Goal: Task Accomplishment & Management: Use online tool/utility

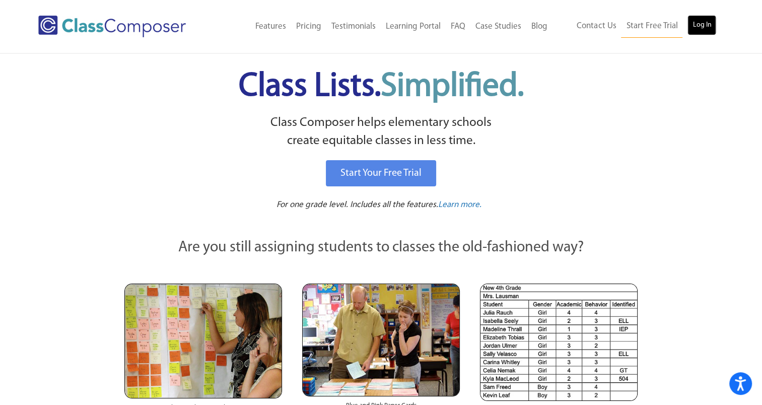
click at [707, 20] on link "Log In" at bounding box center [701, 25] width 29 height 20
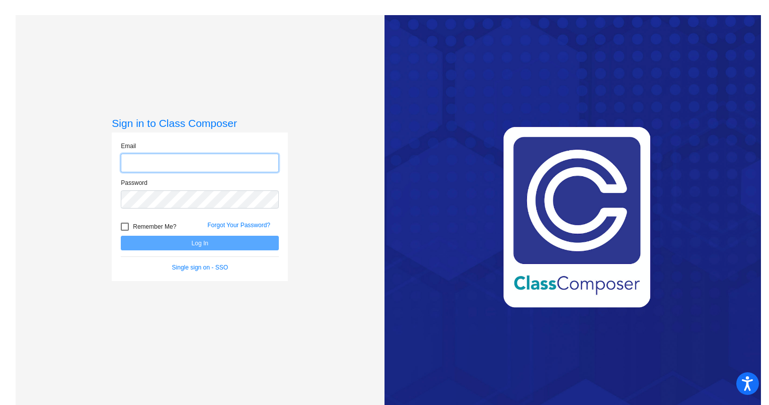
type input "[PERSON_NAME][EMAIL_ADDRESS][PERSON_NAME][DOMAIN_NAME]"
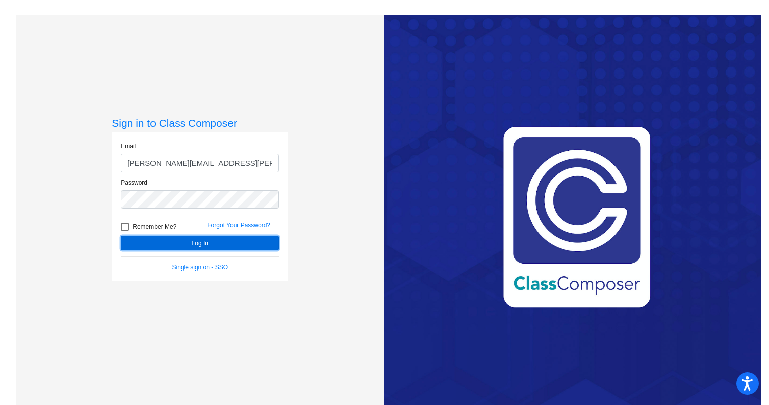
click at [197, 244] on button "Log In" at bounding box center [200, 243] width 158 height 15
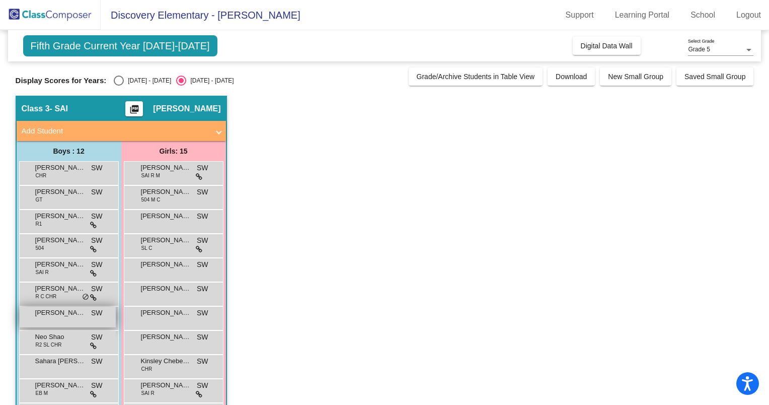
click at [82, 312] on span "[PERSON_NAME]" at bounding box center [60, 313] width 50 height 10
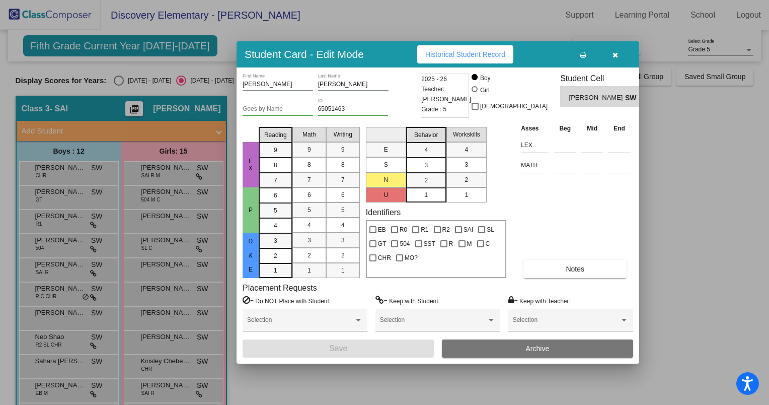
click at [616, 49] on button "button" at bounding box center [615, 54] width 32 height 18
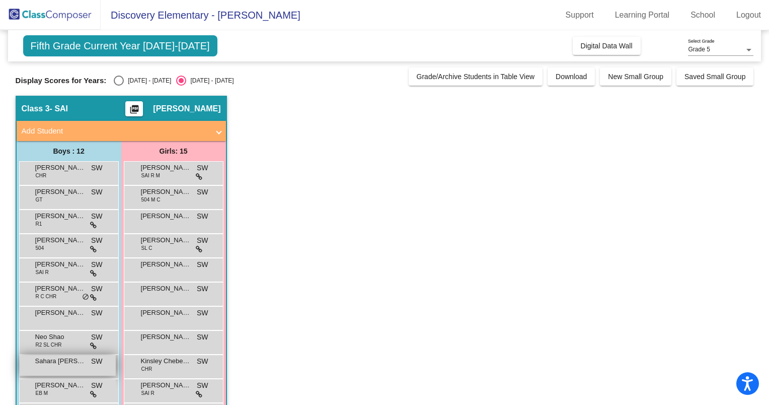
click at [75, 364] on span "Sahara [PERSON_NAME] [PERSON_NAME]" at bounding box center [60, 361] width 50 height 10
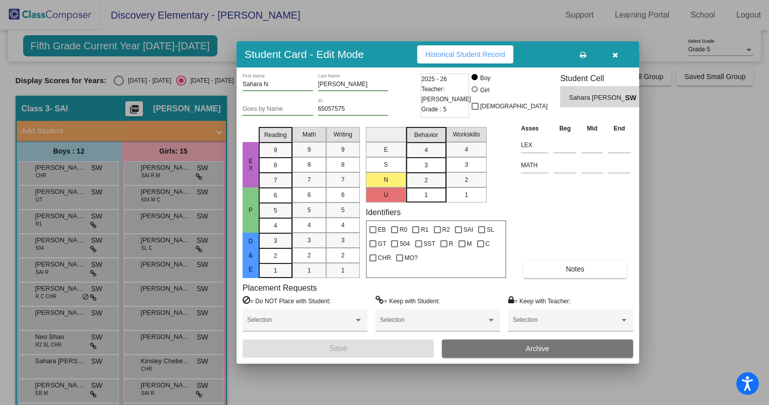
click at [75, 363] on div at bounding box center [384, 202] width 769 height 405
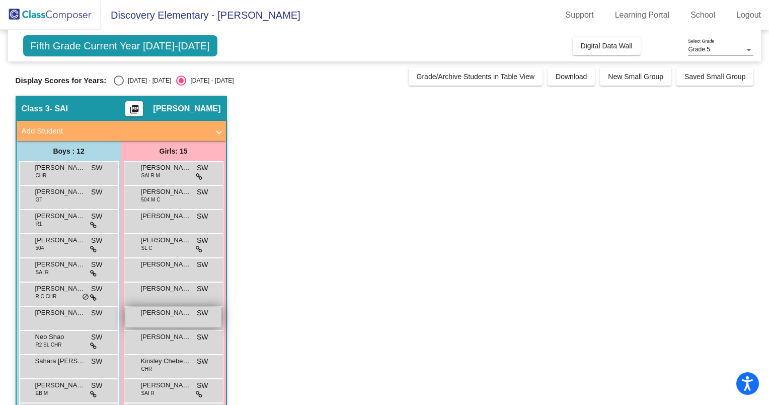
scroll to position [50, 0]
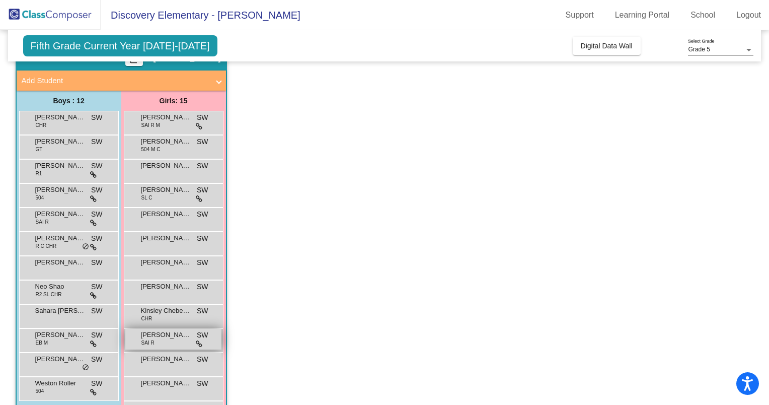
click at [175, 340] on div "[PERSON_NAME] SAI R SW lock do_not_disturb_alt" at bounding box center [173, 339] width 96 height 21
click at [175, 338] on span "[PERSON_NAME]" at bounding box center [166, 335] width 50 height 10
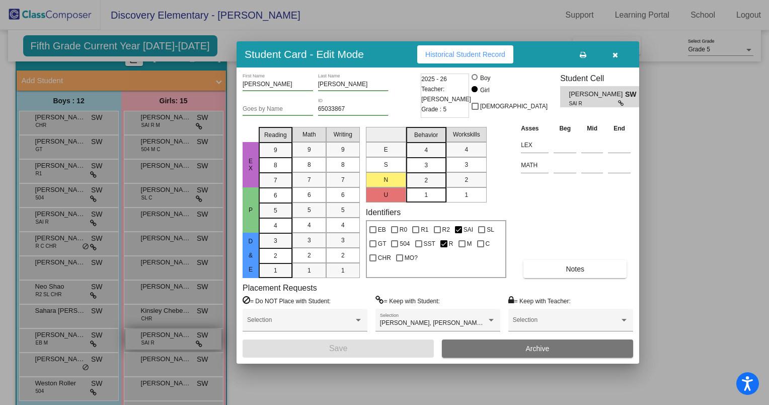
click at [177, 339] on div at bounding box center [384, 202] width 769 height 405
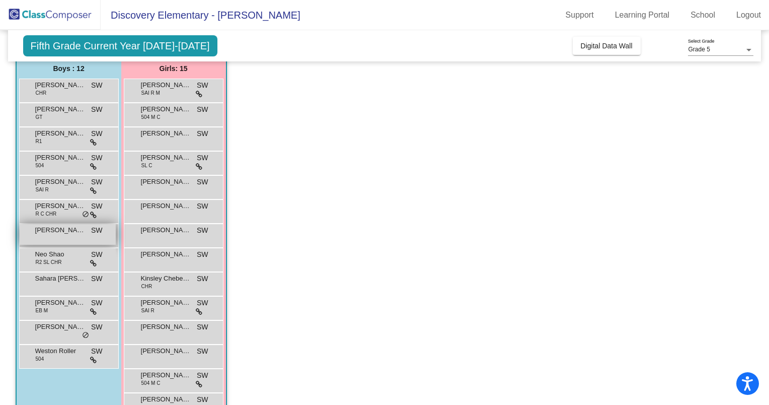
scroll to position [34, 0]
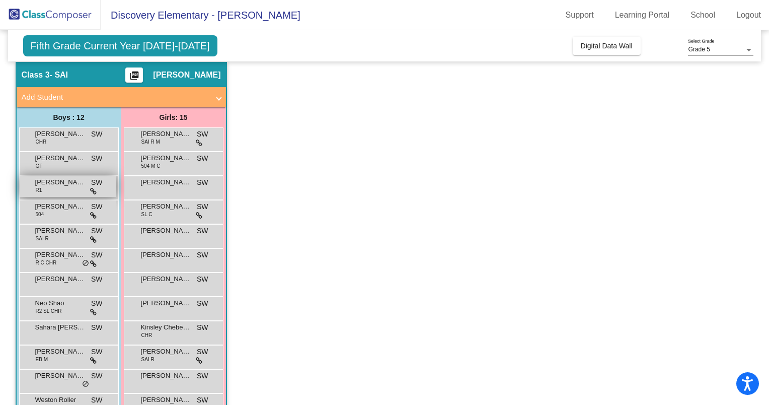
click at [59, 182] on span "[PERSON_NAME]" at bounding box center [60, 182] width 50 height 10
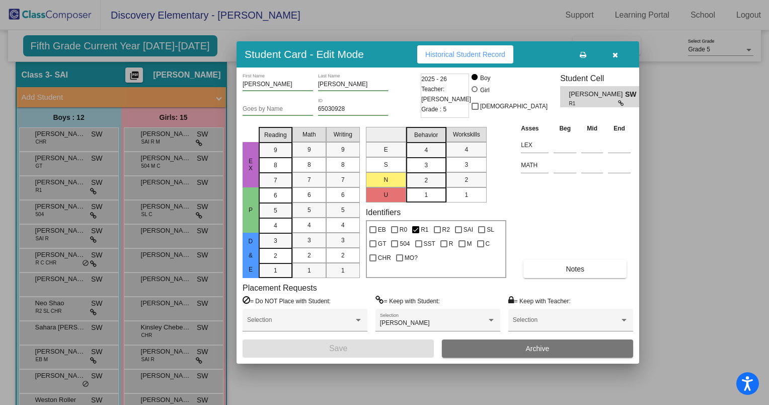
click at [43, 140] on div at bounding box center [384, 202] width 769 height 405
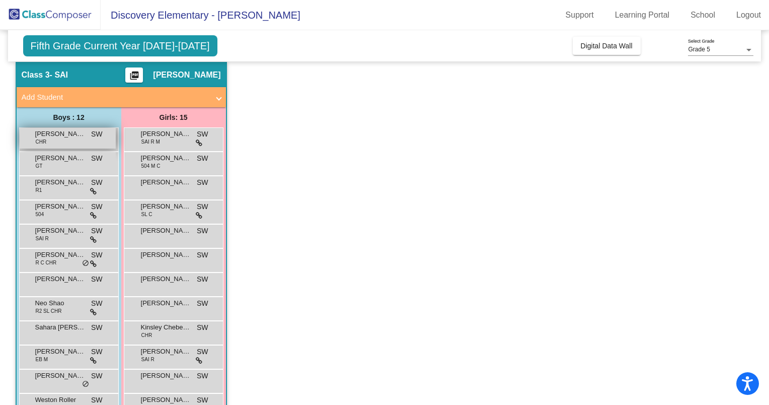
click at [46, 137] on span "[PERSON_NAME]" at bounding box center [60, 134] width 50 height 10
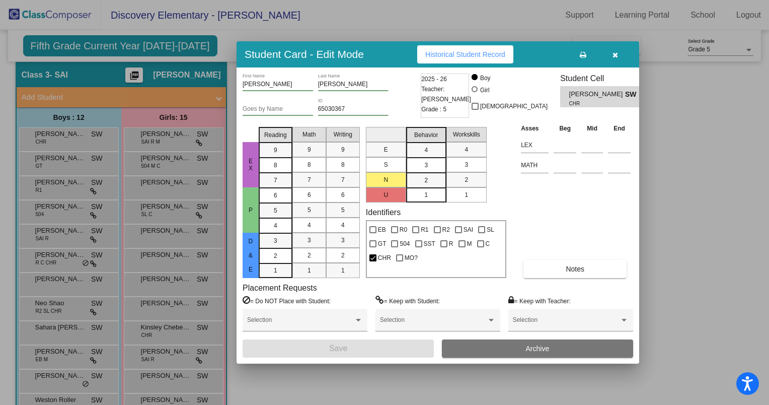
click at [48, 165] on div at bounding box center [384, 202] width 769 height 405
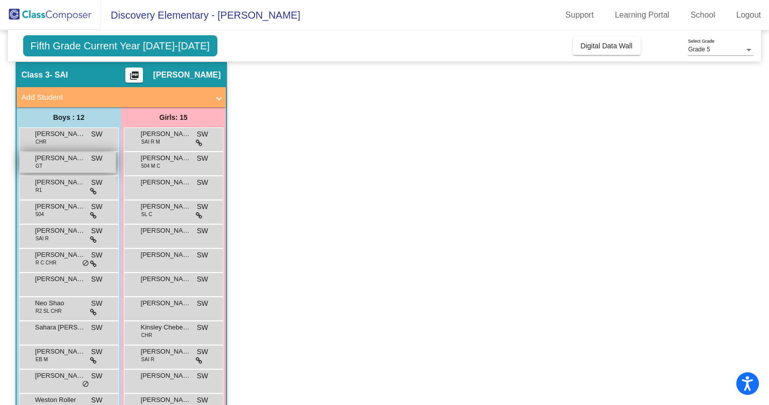
click at [52, 165] on div "[PERSON_NAME] GT SW lock do_not_disturb_alt" at bounding box center [68, 162] width 96 height 21
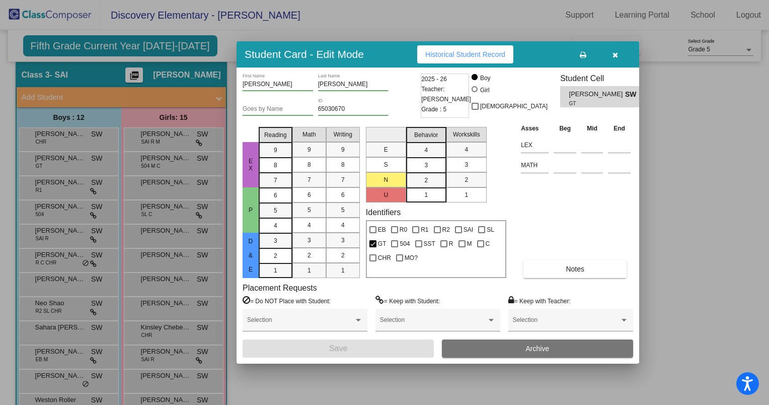
click at [52, 165] on div at bounding box center [384, 202] width 769 height 405
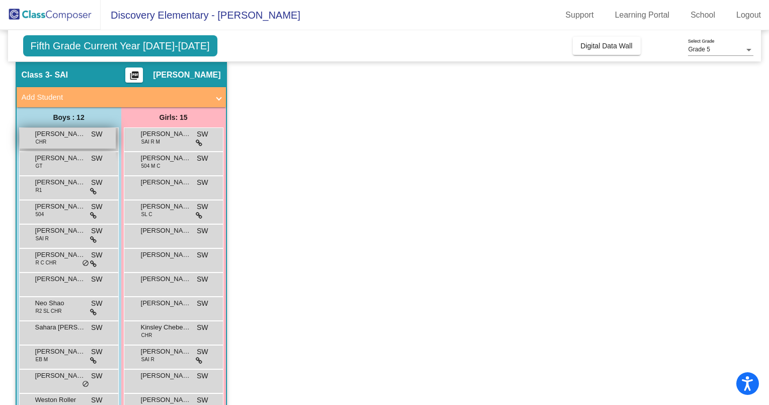
click at [47, 133] on span "[PERSON_NAME]" at bounding box center [60, 134] width 50 height 10
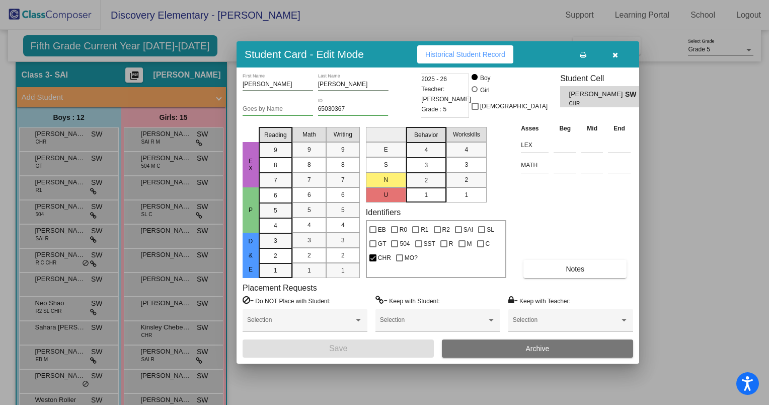
click at [56, 165] on div at bounding box center [384, 202] width 769 height 405
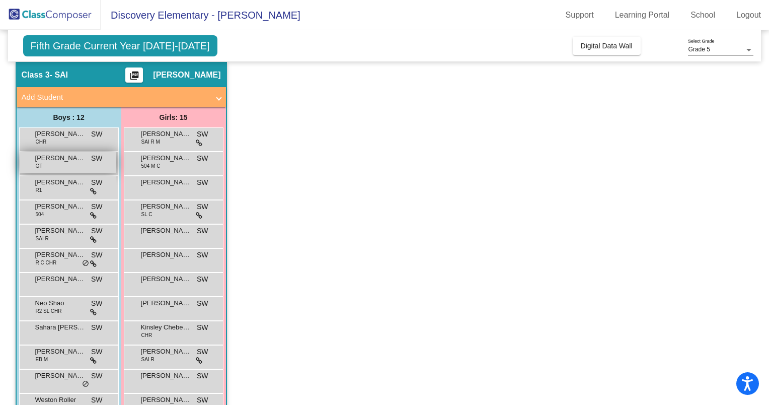
click at [56, 162] on span "[PERSON_NAME]" at bounding box center [60, 158] width 50 height 10
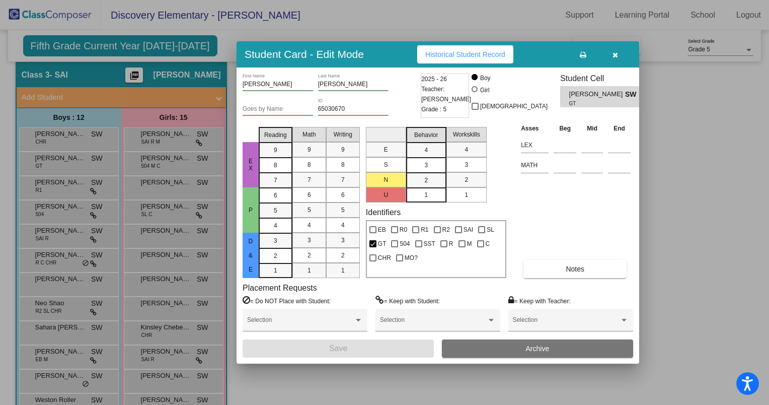
click at [75, 187] on div at bounding box center [384, 202] width 769 height 405
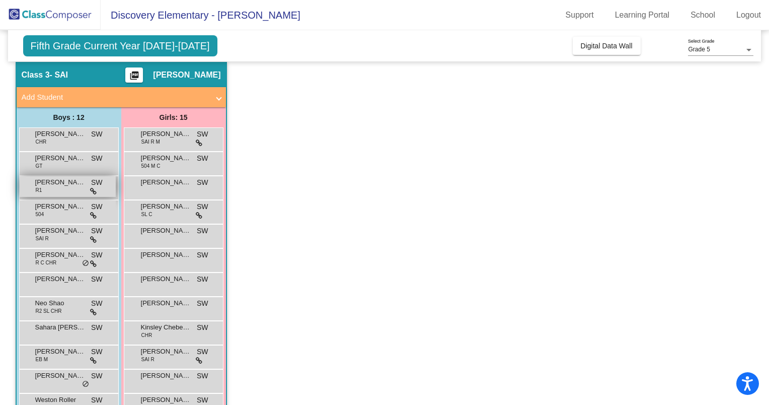
click at [66, 183] on span "[PERSON_NAME]" at bounding box center [60, 182] width 50 height 10
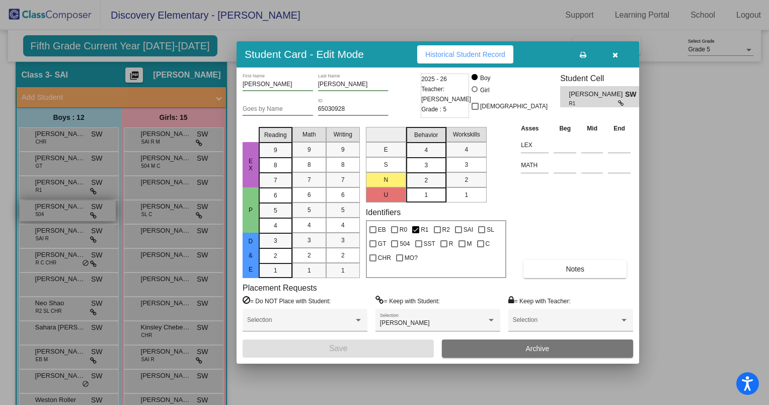
click at [65, 207] on div at bounding box center [384, 202] width 769 height 405
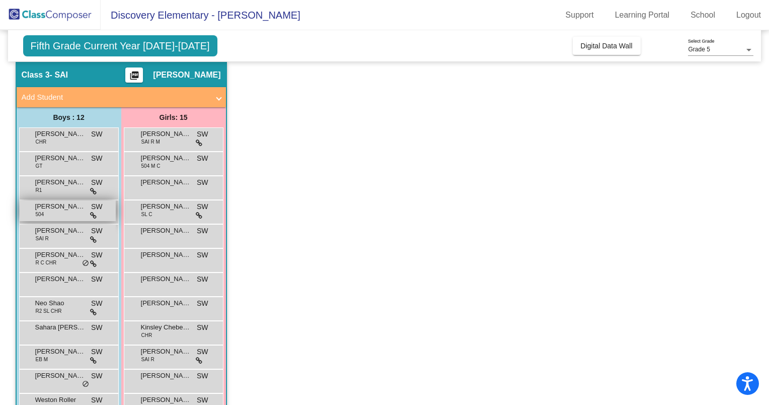
click at [57, 207] on span "[PERSON_NAME]" at bounding box center [60, 206] width 50 height 10
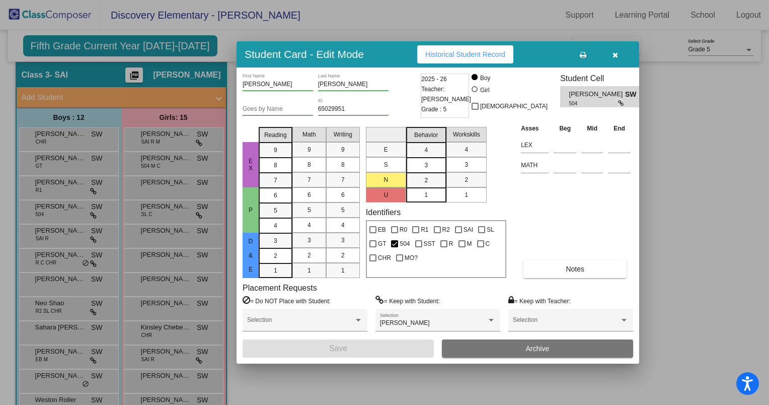
click at [67, 236] on div at bounding box center [384, 202] width 769 height 405
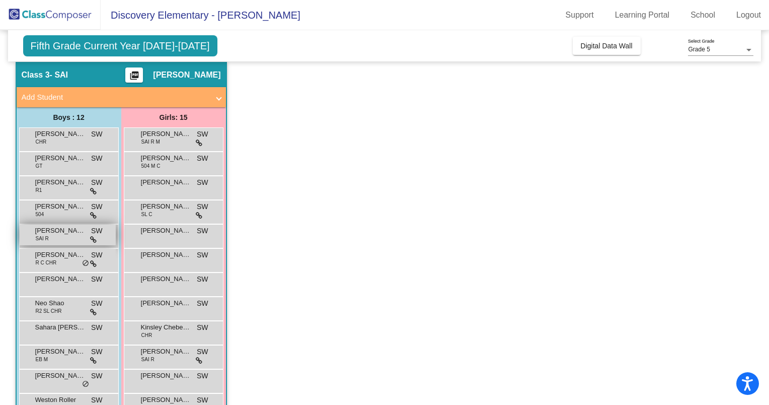
click at [66, 235] on div "[PERSON_NAME] SAI R SW lock do_not_disturb_alt" at bounding box center [68, 235] width 96 height 21
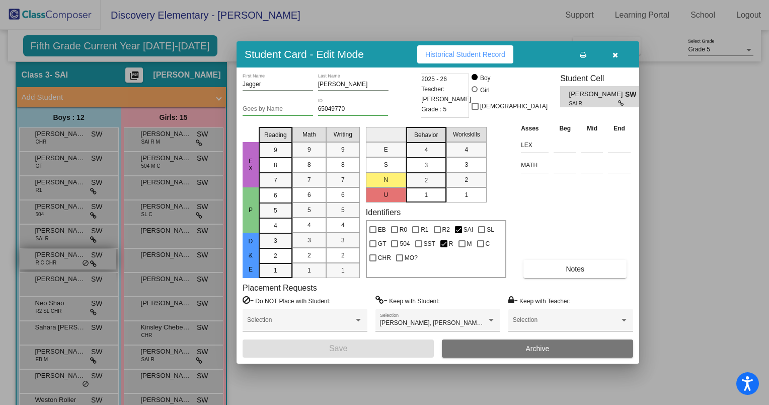
click at [67, 256] on div at bounding box center [384, 202] width 769 height 405
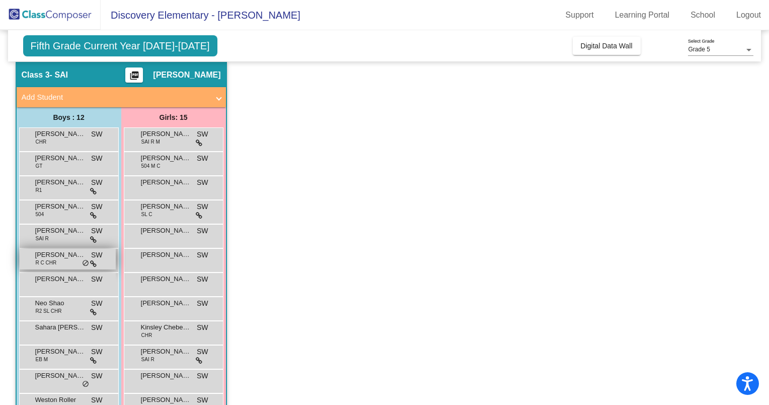
click at [67, 256] on span "[PERSON_NAME]" at bounding box center [60, 255] width 50 height 10
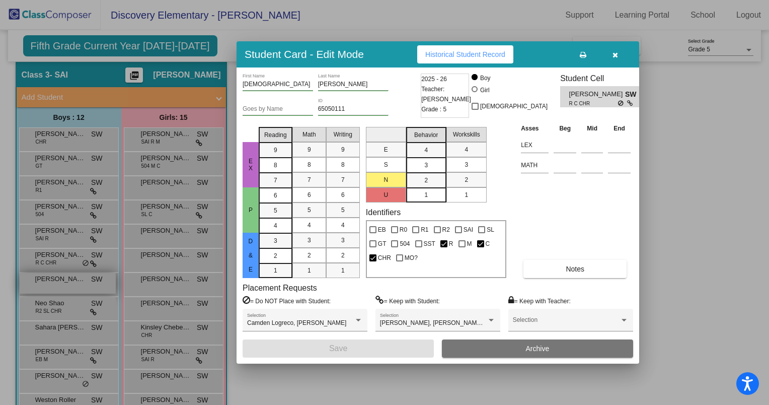
click at [78, 278] on div at bounding box center [384, 202] width 769 height 405
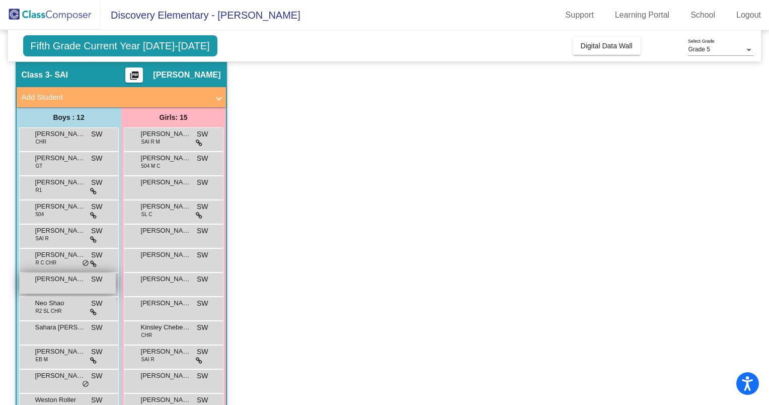
click at [77, 280] on span "[PERSON_NAME]" at bounding box center [60, 279] width 50 height 10
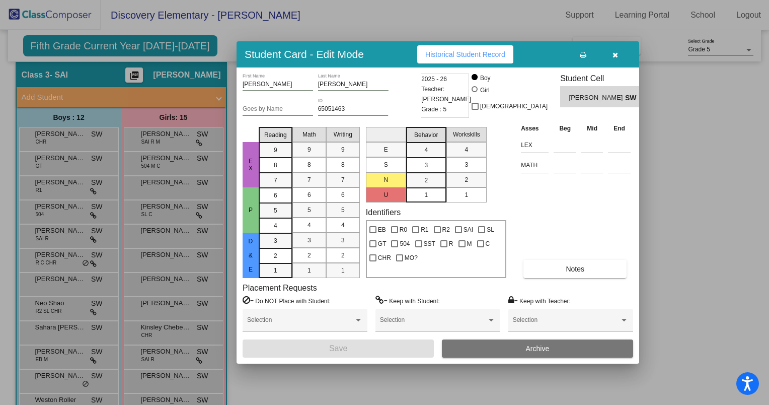
click at [76, 309] on div at bounding box center [384, 202] width 769 height 405
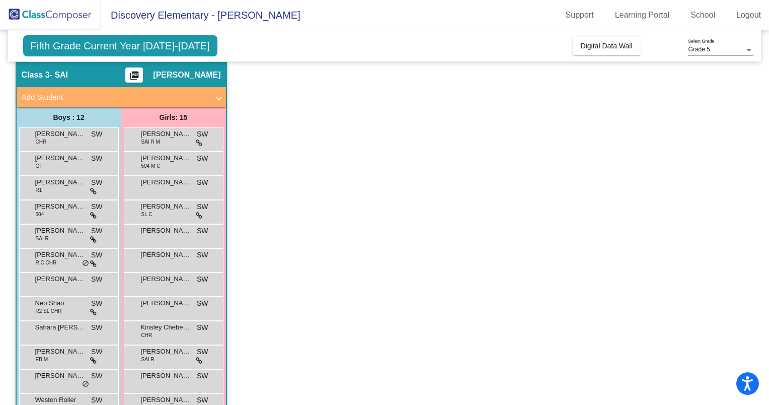
click at [76, 309] on div "Neo Shao R2 SL CHR SW lock do_not_disturb_alt" at bounding box center [68, 307] width 96 height 21
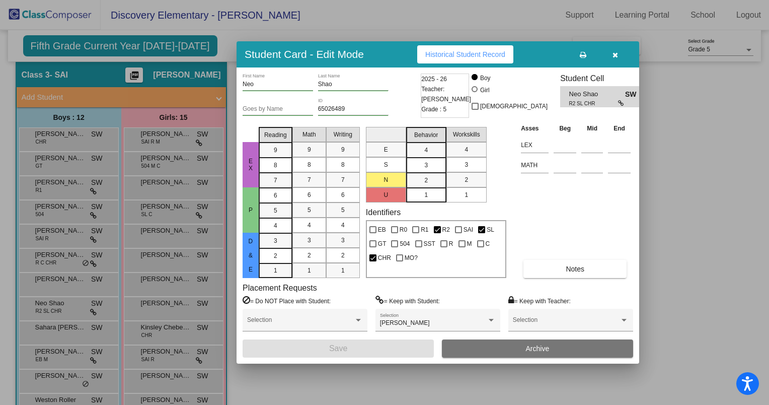
click at [49, 333] on div at bounding box center [384, 202] width 769 height 405
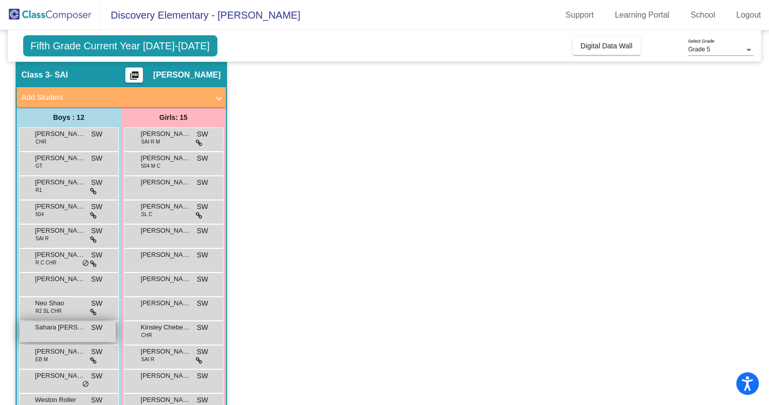
click at [50, 334] on div "Sahara [PERSON_NAME] [PERSON_NAME] lock do_not_disturb_alt" at bounding box center [68, 331] width 96 height 21
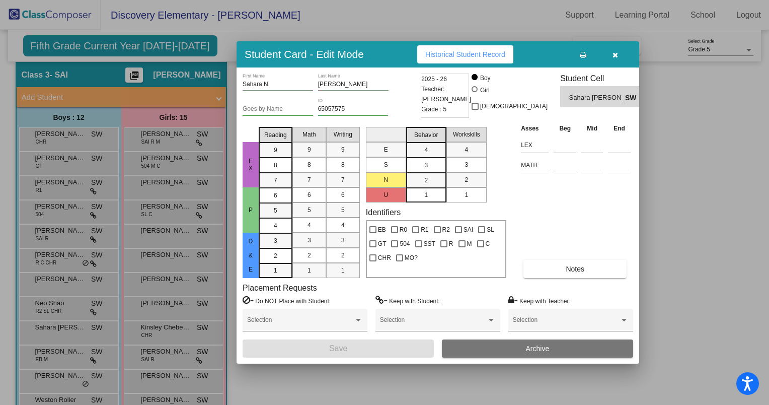
click at [46, 353] on div at bounding box center [384, 202] width 769 height 405
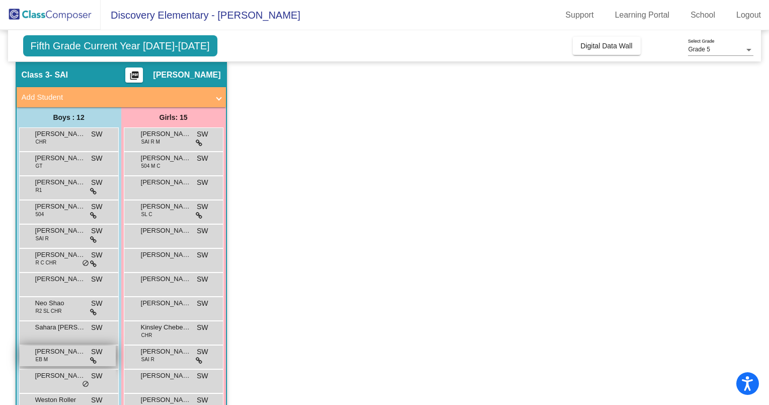
click at [46, 352] on span "[PERSON_NAME]" at bounding box center [60, 351] width 50 height 10
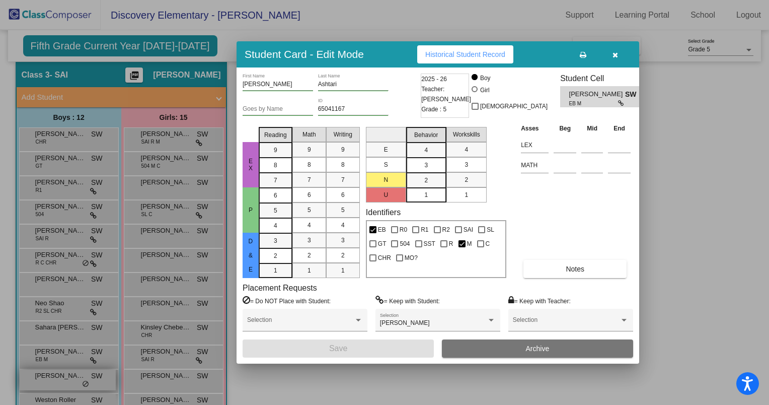
click at [50, 373] on div at bounding box center [384, 202] width 769 height 405
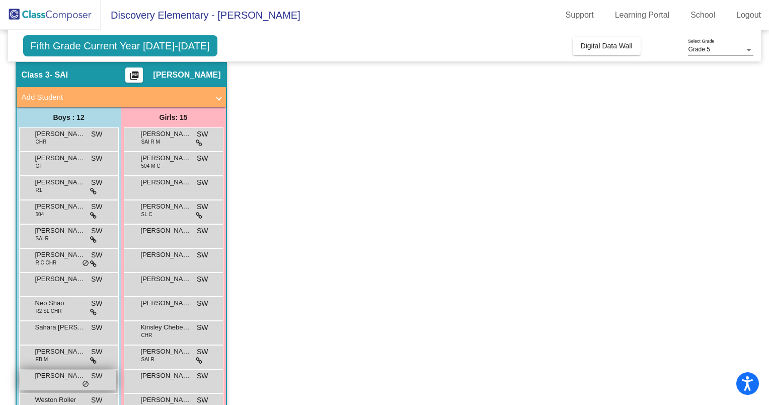
click at [50, 374] on span "[PERSON_NAME]" at bounding box center [60, 376] width 50 height 10
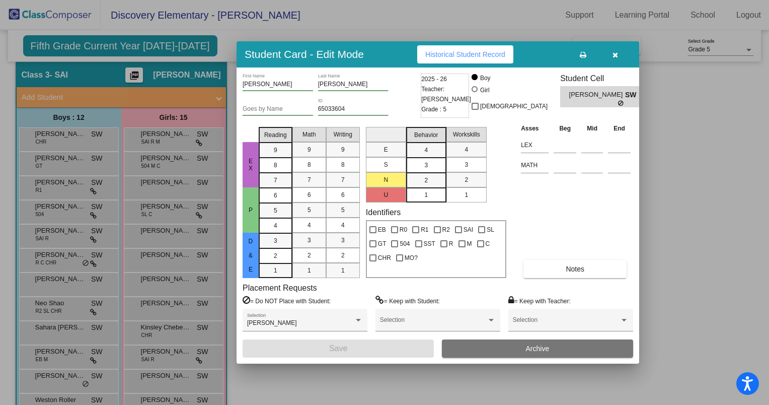
click at [50, 398] on div at bounding box center [384, 202] width 769 height 405
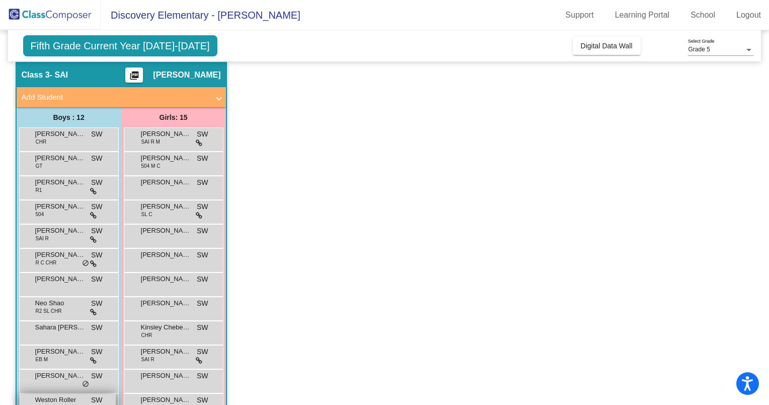
click at [50, 398] on span "Weston Roller" at bounding box center [60, 400] width 50 height 10
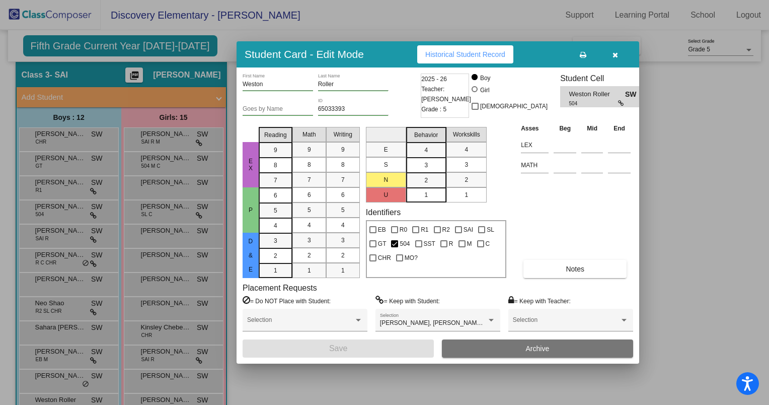
click at [55, 234] on div at bounding box center [384, 202] width 769 height 405
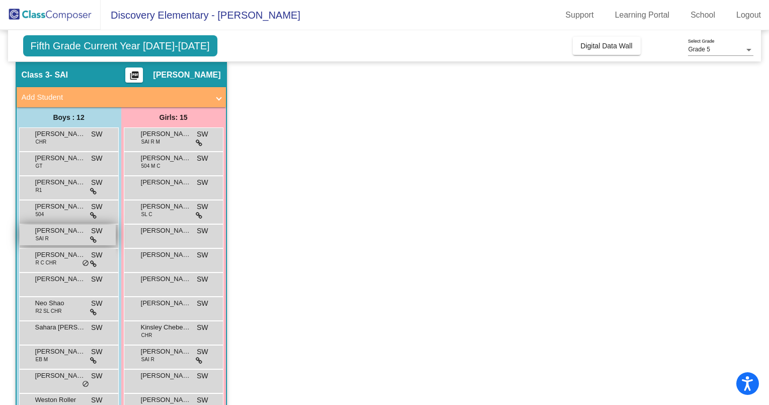
click at [56, 234] on span "[PERSON_NAME]" at bounding box center [60, 231] width 50 height 10
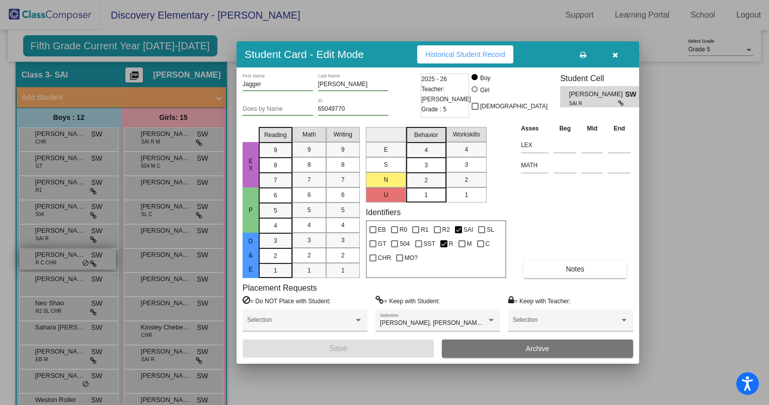
click at [61, 255] on div at bounding box center [384, 202] width 769 height 405
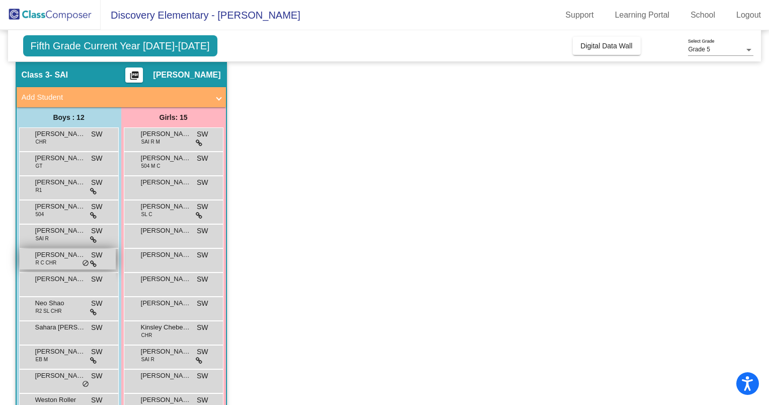
click at [61, 255] on span "[PERSON_NAME]" at bounding box center [60, 255] width 50 height 10
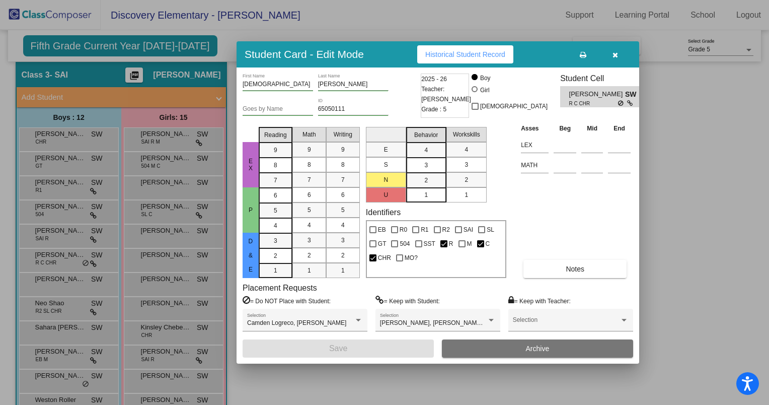
click at [156, 139] on div at bounding box center [384, 202] width 769 height 405
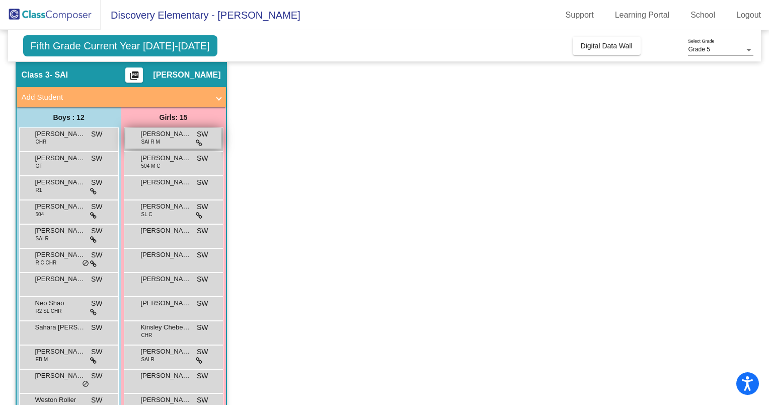
click at [155, 138] on span "SAI R M" at bounding box center [150, 142] width 19 height 8
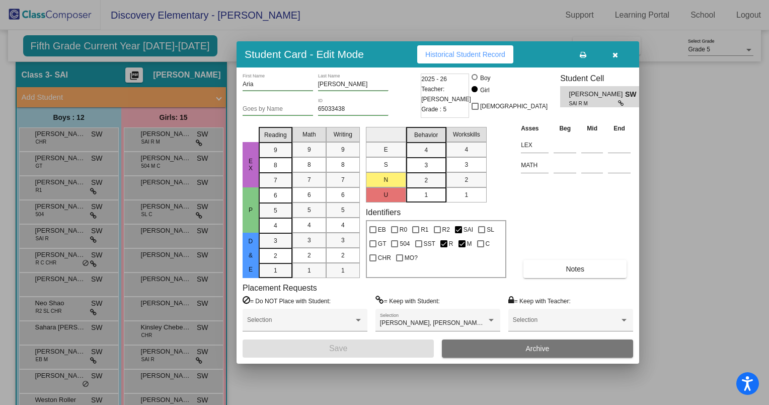
click at [159, 163] on div at bounding box center [384, 202] width 769 height 405
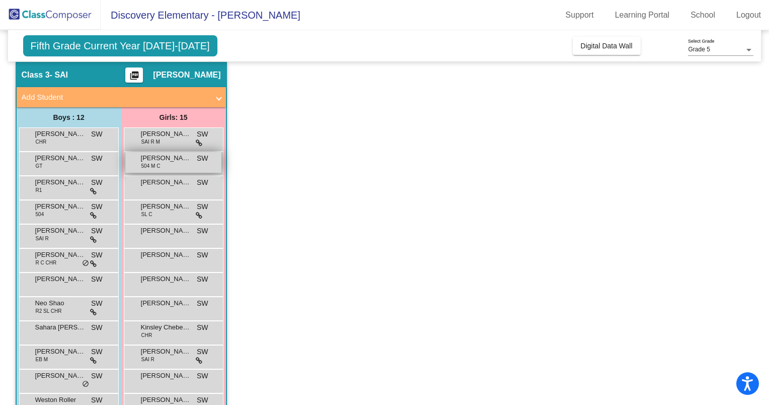
click at [158, 162] on span "504 M C" at bounding box center [150, 166] width 19 height 8
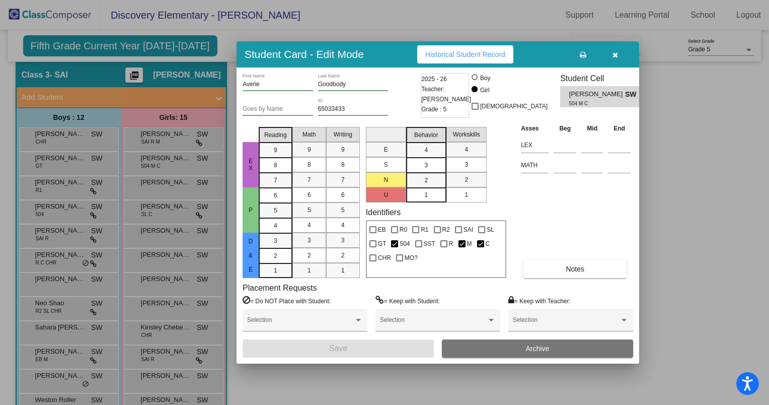
click at [153, 188] on div at bounding box center [384, 202] width 769 height 405
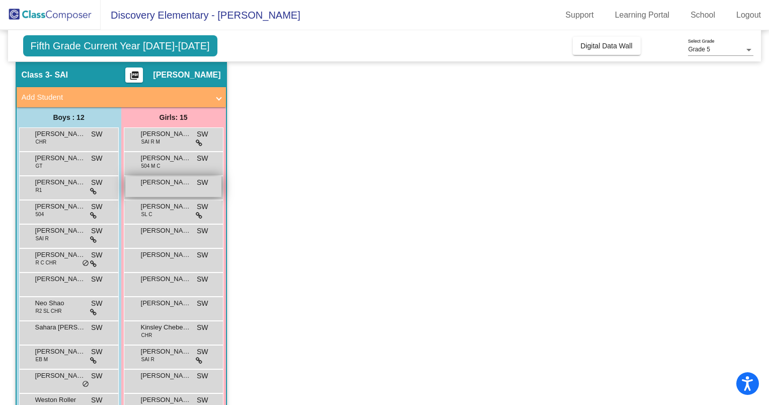
click at [154, 187] on div "[PERSON_NAME] SW lock do_not_disturb_alt" at bounding box center [173, 186] width 96 height 21
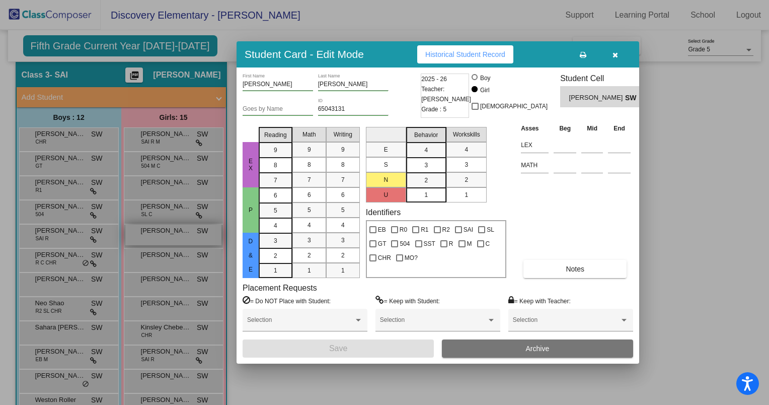
drag, startPoint x: 166, startPoint y: 231, endPoint x: 165, endPoint y: 226, distance: 5.1
click at [166, 230] on div at bounding box center [384, 202] width 769 height 405
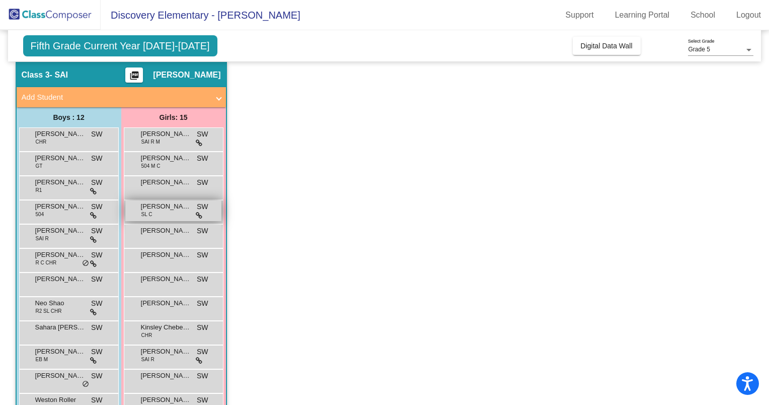
click at [162, 211] on div "[PERSON_NAME] SL C SW lock do_not_disturb_alt" at bounding box center [173, 210] width 96 height 21
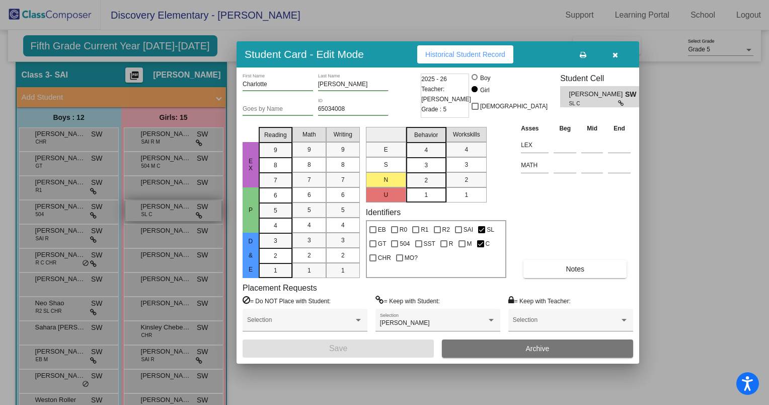
click at [163, 211] on div at bounding box center [384, 202] width 769 height 405
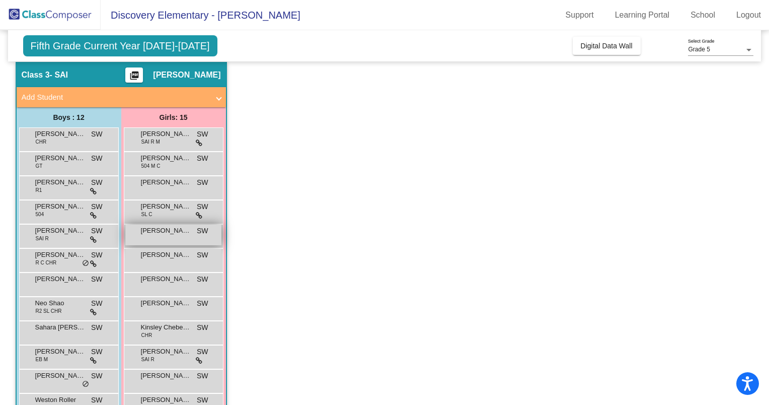
click at [164, 232] on span "[PERSON_NAME]" at bounding box center [166, 231] width 50 height 10
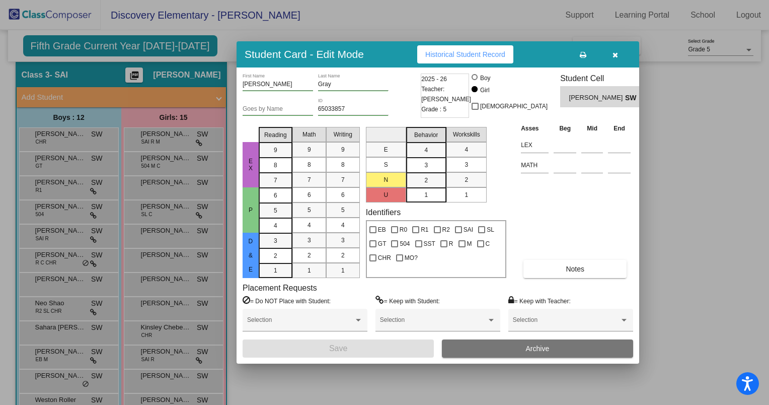
click at [164, 231] on div at bounding box center [384, 202] width 769 height 405
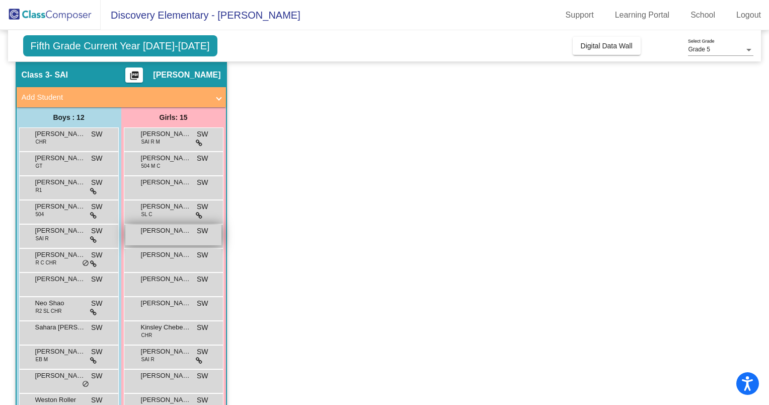
click at [164, 232] on span "[PERSON_NAME]" at bounding box center [166, 231] width 50 height 10
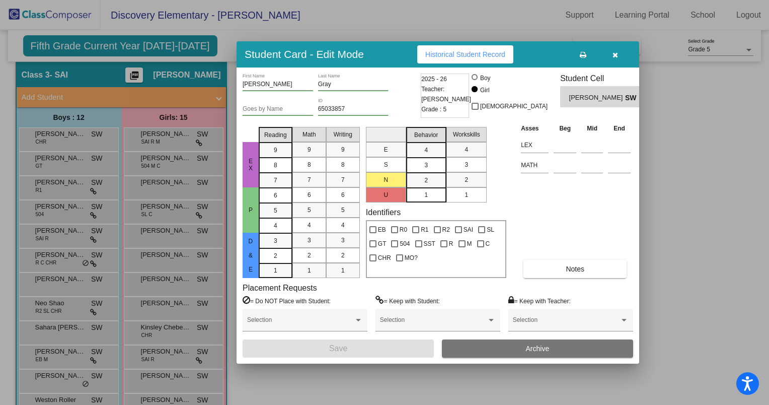
click at [155, 264] on div at bounding box center [384, 202] width 769 height 405
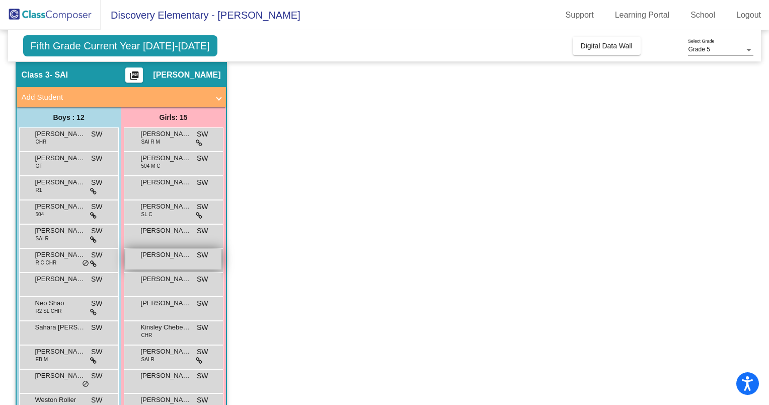
click at [155, 263] on div "[PERSON_NAME] SW lock do_not_disturb_alt" at bounding box center [173, 259] width 96 height 21
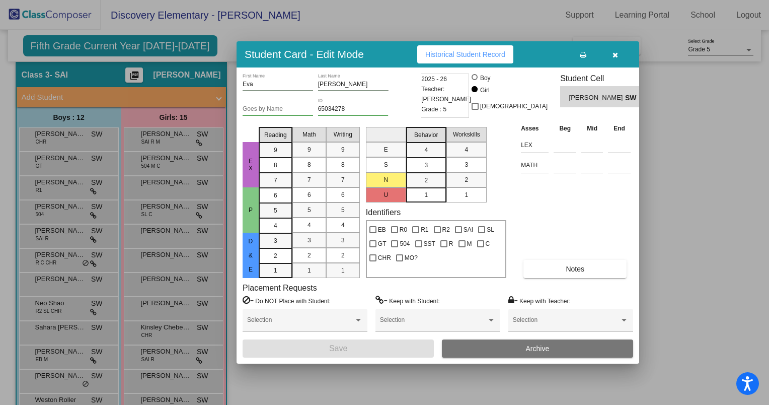
click at [152, 287] on div at bounding box center [384, 202] width 769 height 405
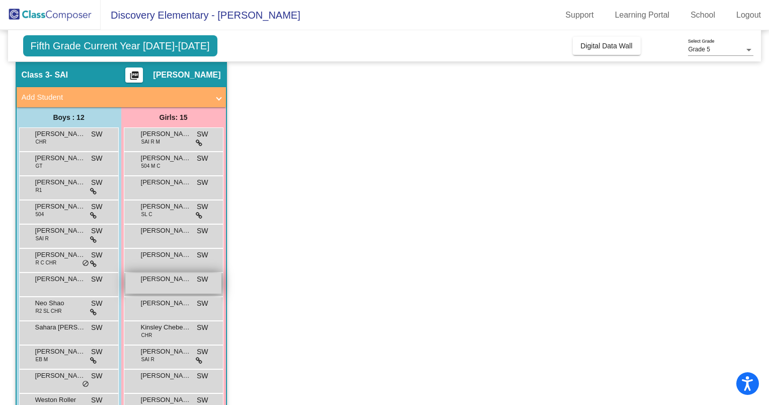
click at [152, 286] on div "[PERSON_NAME] SW lock do_not_disturb_alt" at bounding box center [173, 283] width 96 height 21
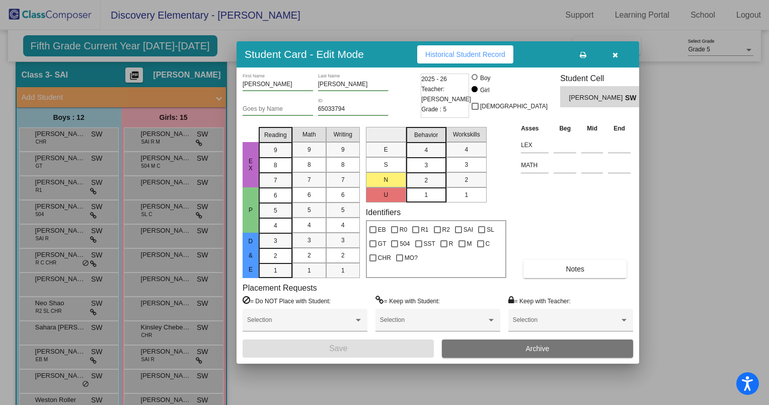
click at [158, 308] on div at bounding box center [384, 202] width 769 height 405
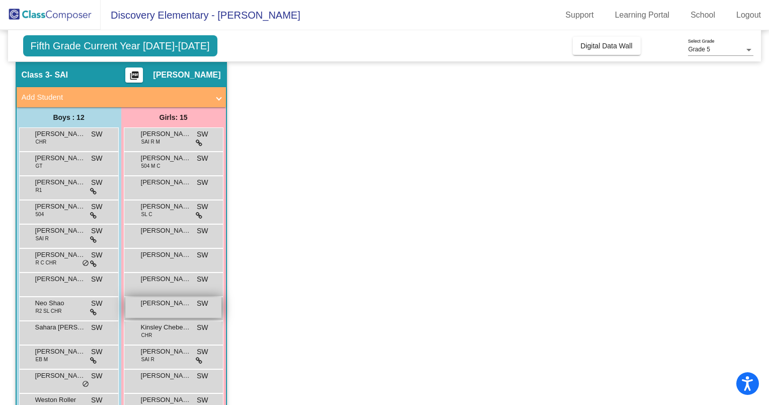
click at [158, 309] on div "[PERSON_NAME] SW lock do_not_disturb_alt" at bounding box center [173, 307] width 96 height 21
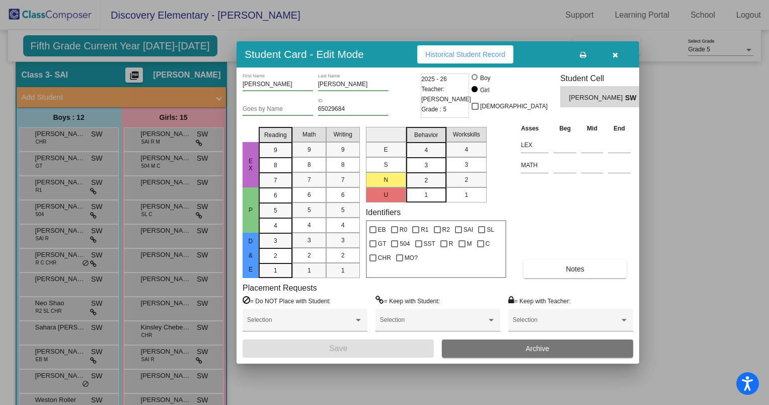
click at [157, 329] on div at bounding box center [384, 202] width 769 height 405
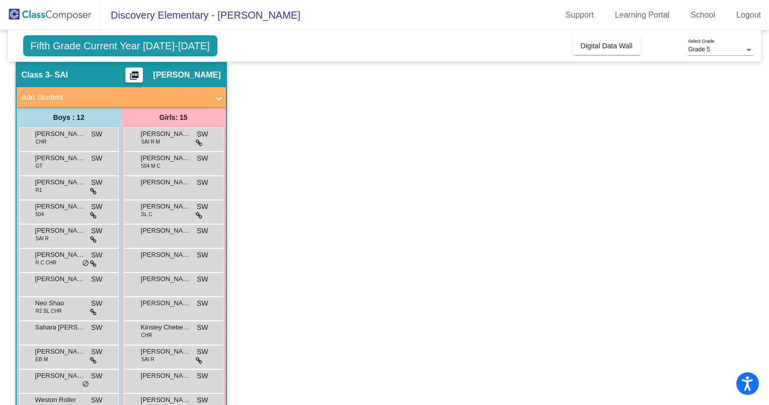
click at [157, 329] on span "Kinsley Chebegia" at bounding box center [166, 327] width 50 height 10
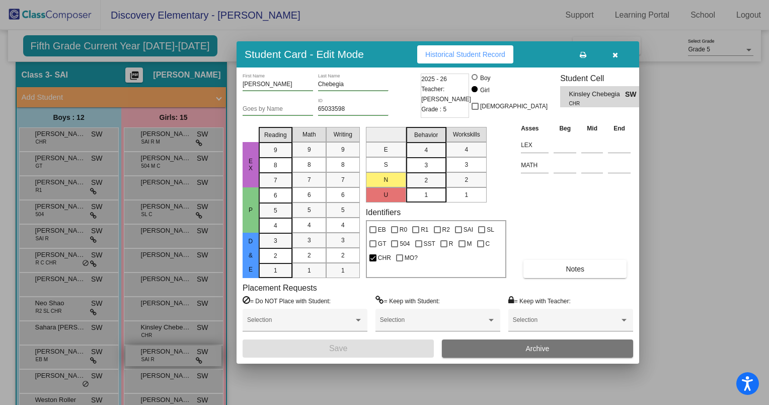
click at [158, 354] on div at bounding box center [384, 202] width 769 height 405
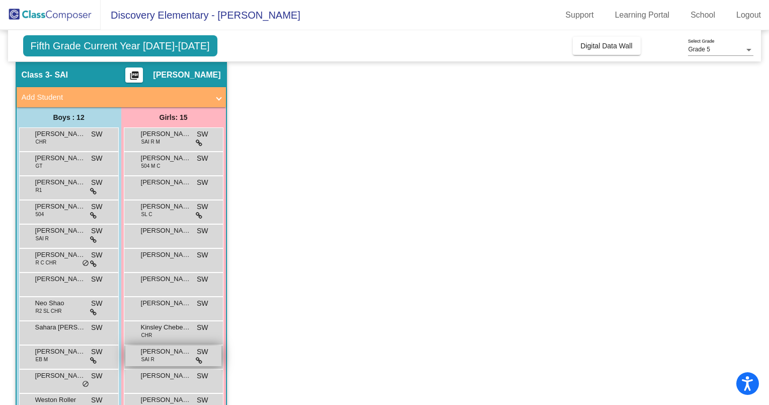
click at [157, 351] on span "[PERSON_NAME]" at bounding box center [166, 351] width 50 height 10
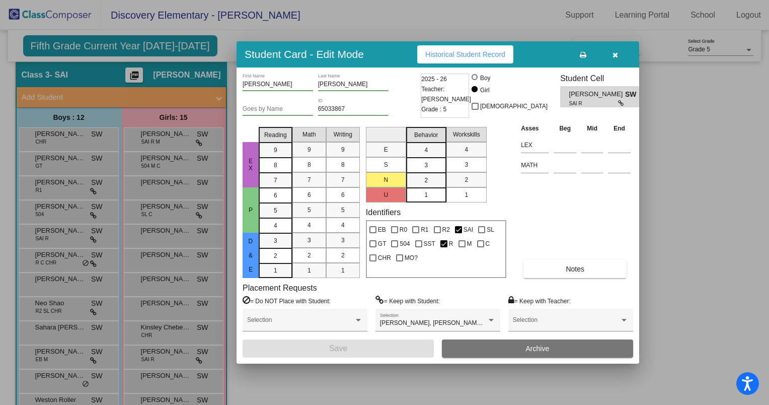
click at [155, 377] on div at bounding box center [384, 202] width 769 height 405
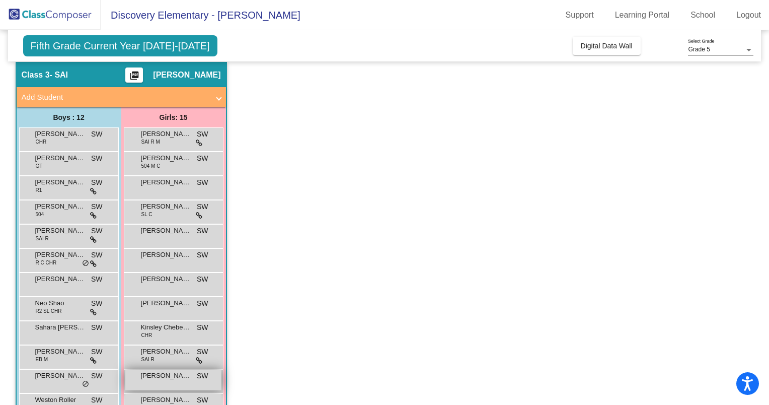
click at [155, 377] on span "[PERSON_NAME]" at bounding box center [166, 376] width 50 height 10
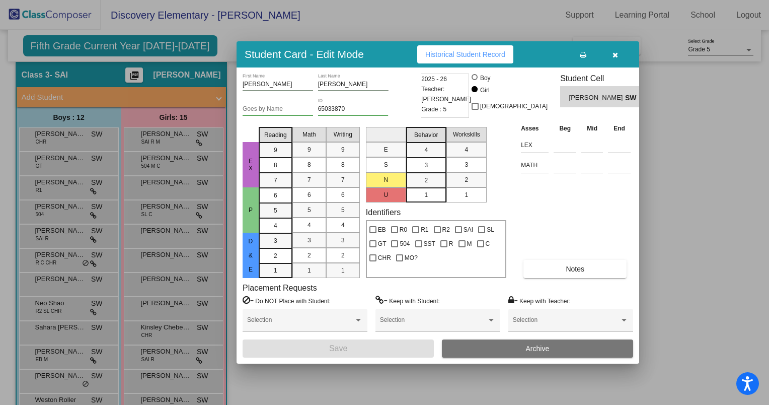
click at [342, 388] on div at bounding box center [384, 202] width 769 height 405
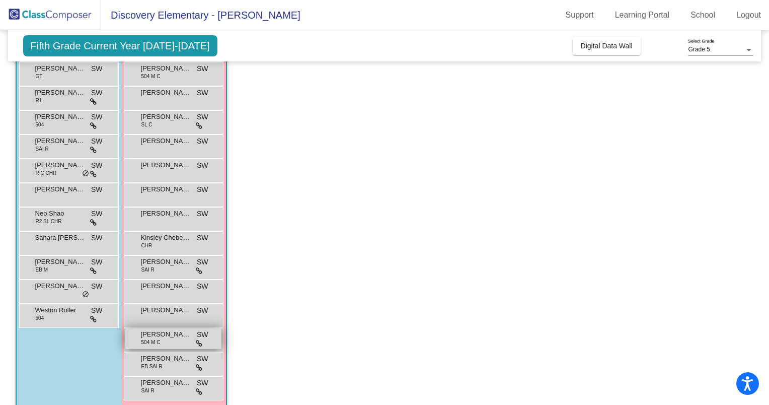
scroll to position [134, 0]
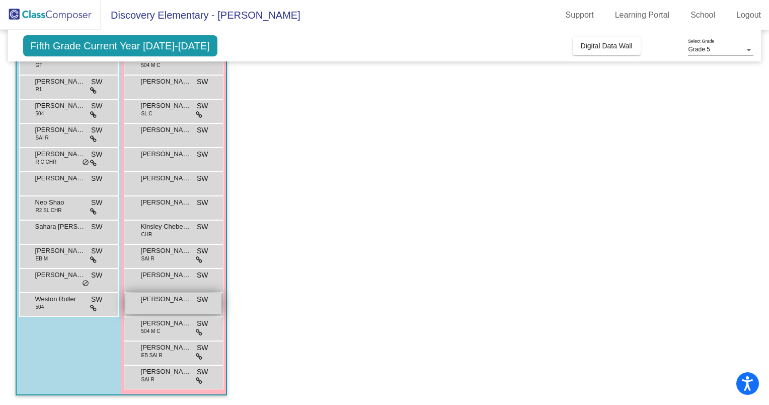
click at [146, 302] on span "[PERSON_NAME]" at bounding box center [166, 299] width 50 height 10
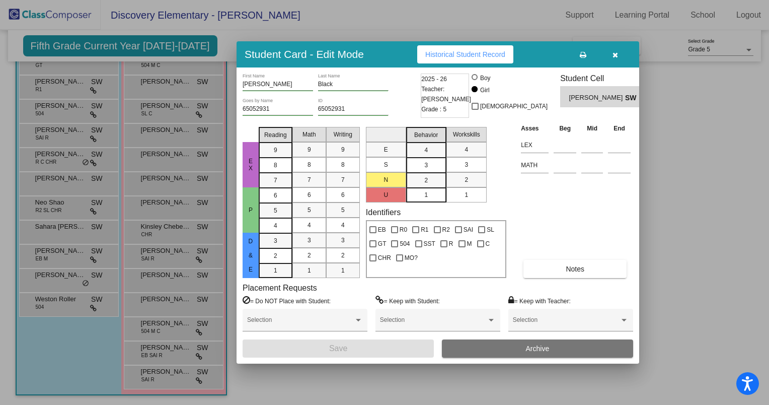
click at [149, 320] on div at bounding box center [384, 202] width 769 height 405
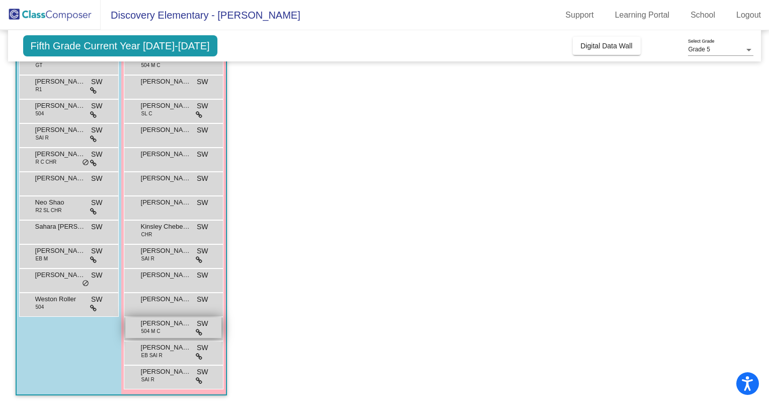
click at [149, 326] on span "[PERSON_NAME] [PERSON_NAME]" at bounding box center [166, 323] width 50 height 10
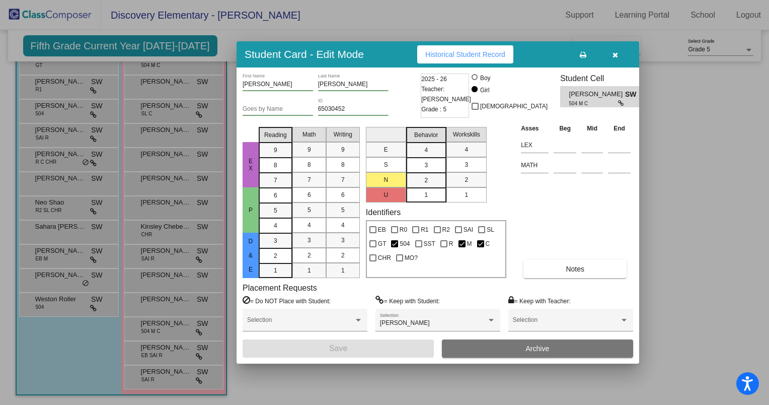
click at [160, 354] on div at bounding box center [384, 202] width 769 height 405
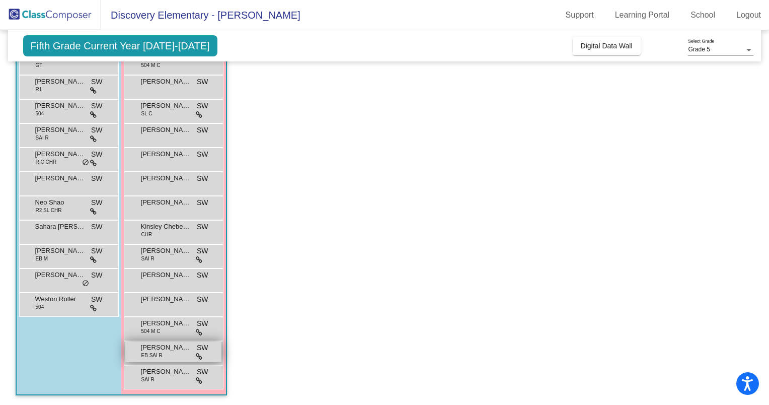
click at [161, 352] on div "[PERSON_NAME] EB SAI R SW lock do_not_disturb_alt" at bounding box center [173, 351] width 96 height 21
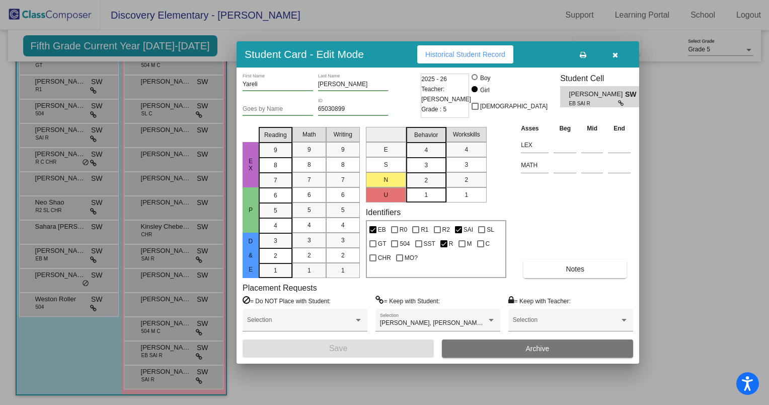
click at [155, 373] on div at bounding box center [384, 202] width 769 height 405
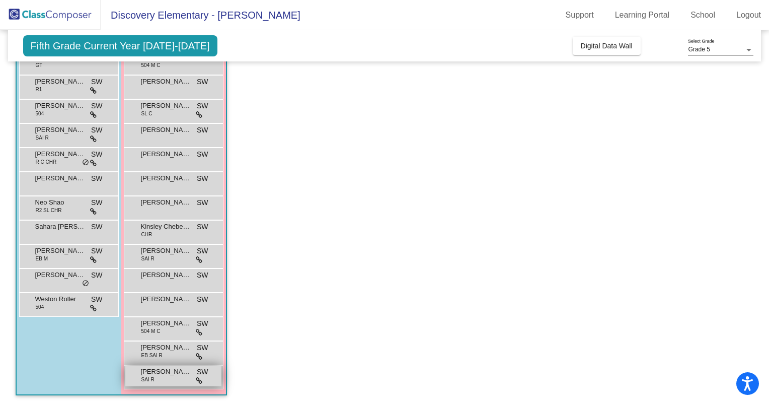
click at [155, 372] on span "[PERSON_NAME]" at bounding box center [166, 371] width 50 height 10
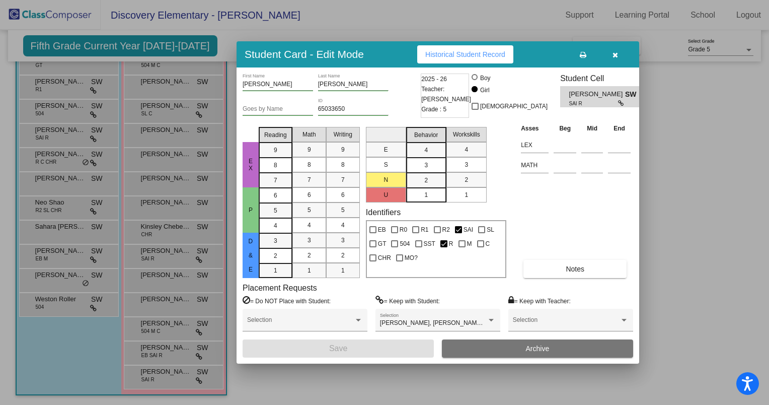
click at [300, 382] on div at bounding box center [384, 202] width 769 height 405
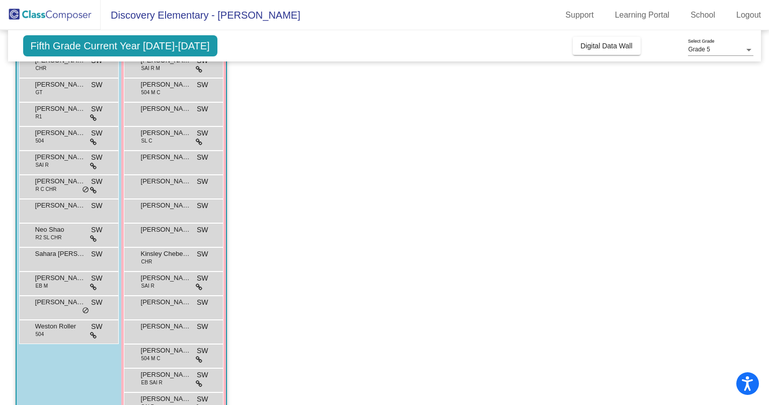
scroll to position [84, 0]
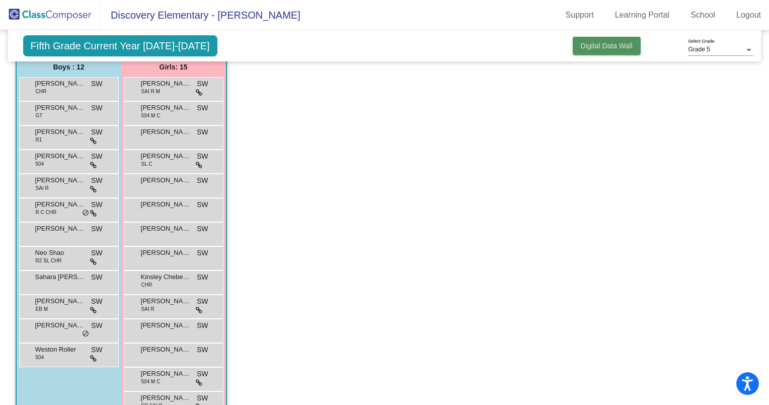
click at [613, 44] on span "Digital Data Wall" at bounding box center [607, 46] width 52 height 8
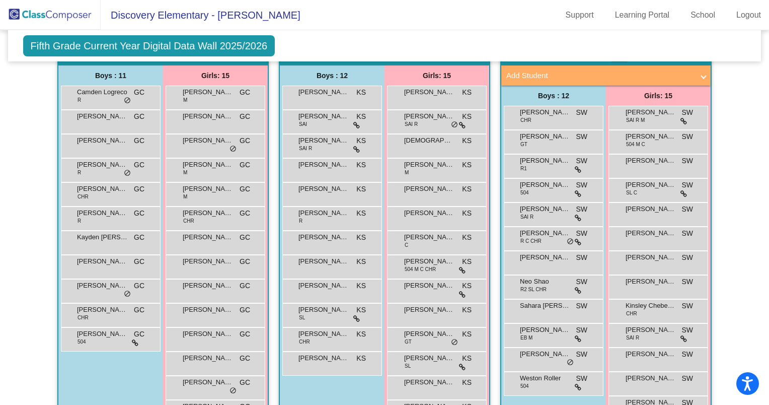
scroll to position [201, 0]
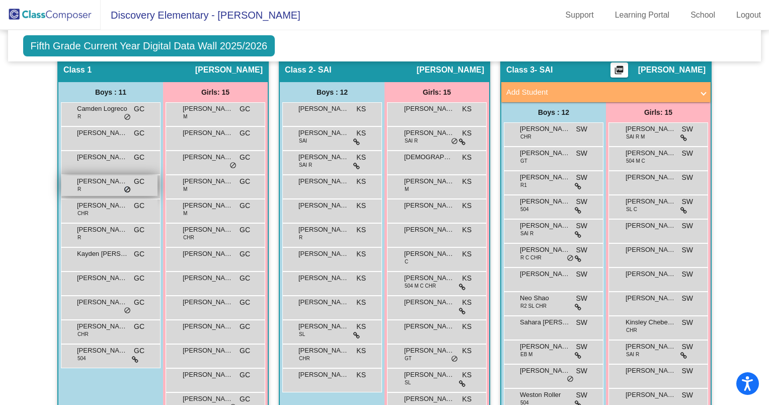
click at [124, 188] on span "do_not_disturb_alt" at bounding box center [127, 190] width 7 height 8
drag, startPoint x: 123, startPoint y: 188, endPoint x: 104, endPoint y: 186, distance: 19.2
click at [104, 186] on div "[PERSON_NAME] R GC lock do_not_disturb_alt" at bounding box center [109, 185] width 96 height 21
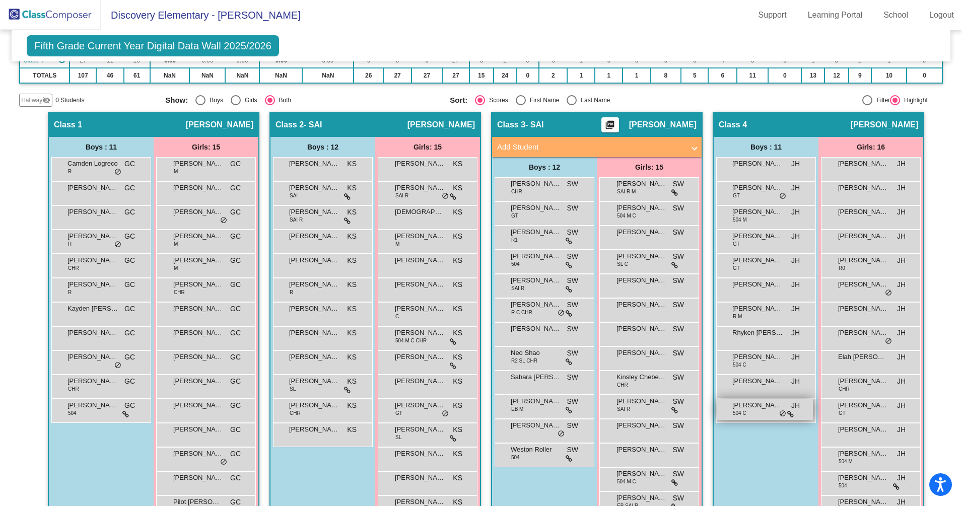
scroll to position [129, 0]
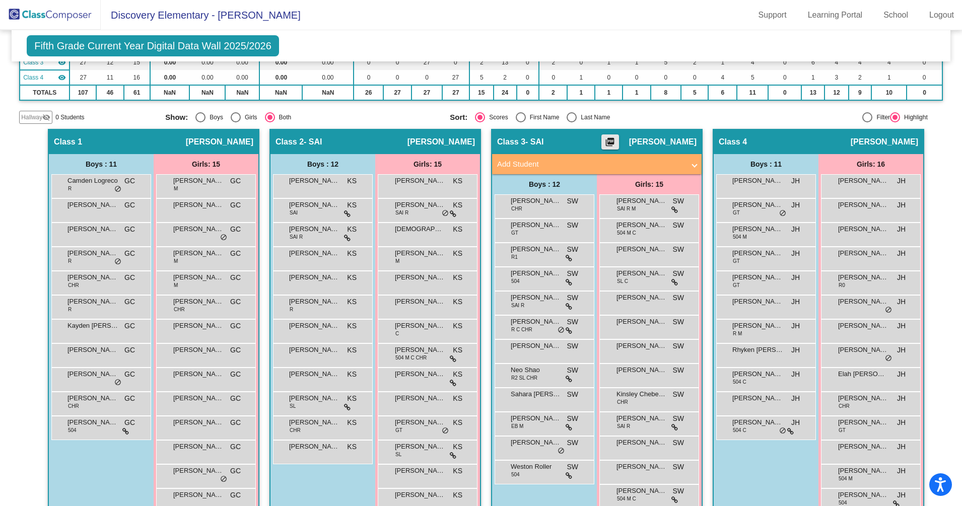
click at [616, 141] on mat-icon "picture_as_pdf" at bounding box center [610, 144] width 12 height 14
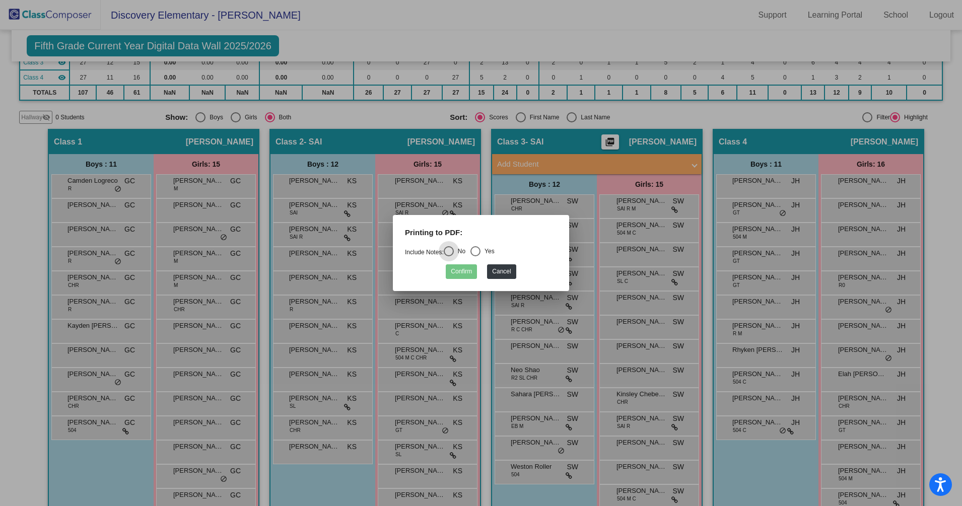
click at [483, 250] on div "Yes" at bounding box center [487, 251] width 14 height 9
click at [475, 256] on input "Yes" at bounding box center [475, 256] width 1 height 1
radio input "true"
click at [466, 269] on button "Confirm" at bounding box center [461, 271] width 31 height 15
